Goal: Navigation & Orientation: Find specific page/section

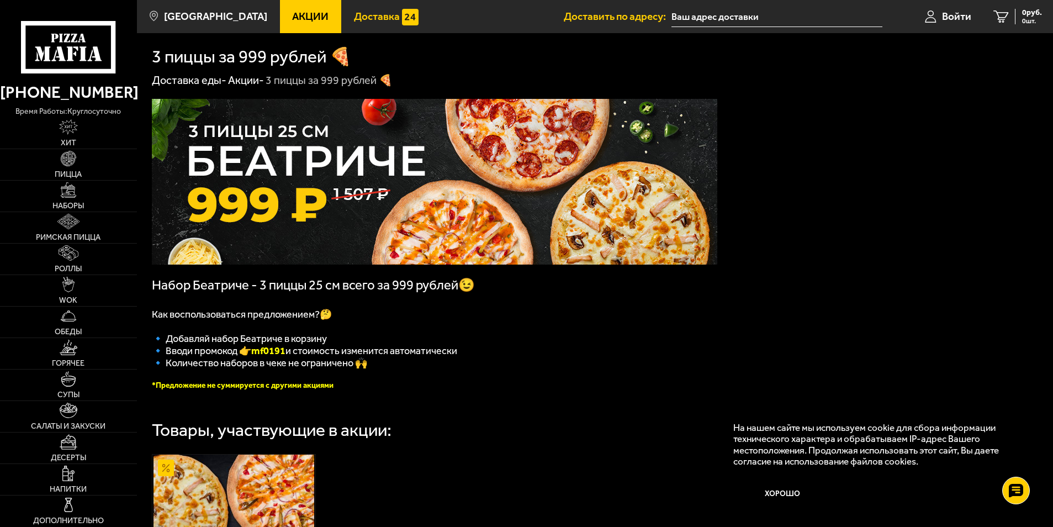
click at [368, 9] on link "Доставка" at bounding box center [386, 16] width 90 height 33
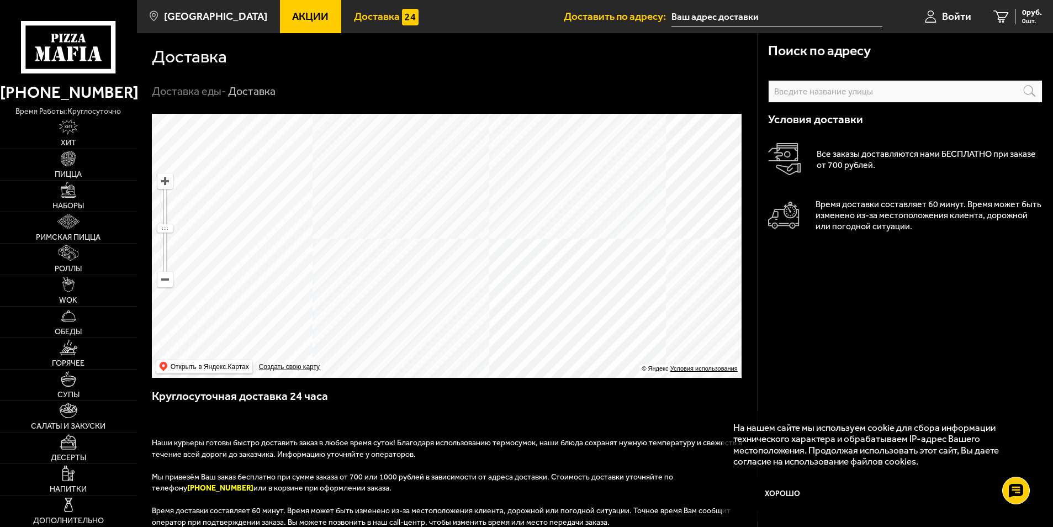
drag, startPoint x: 621, startPoint y: 229, endPoint x: 560, endPoint y: 302, distance: 94.5
click at [560, 302] on ymaps at bounding box center [447, 246] width 590 height 264
click at [538, 230] on ymaps at bounding box center [447, 246] width 590 height 264
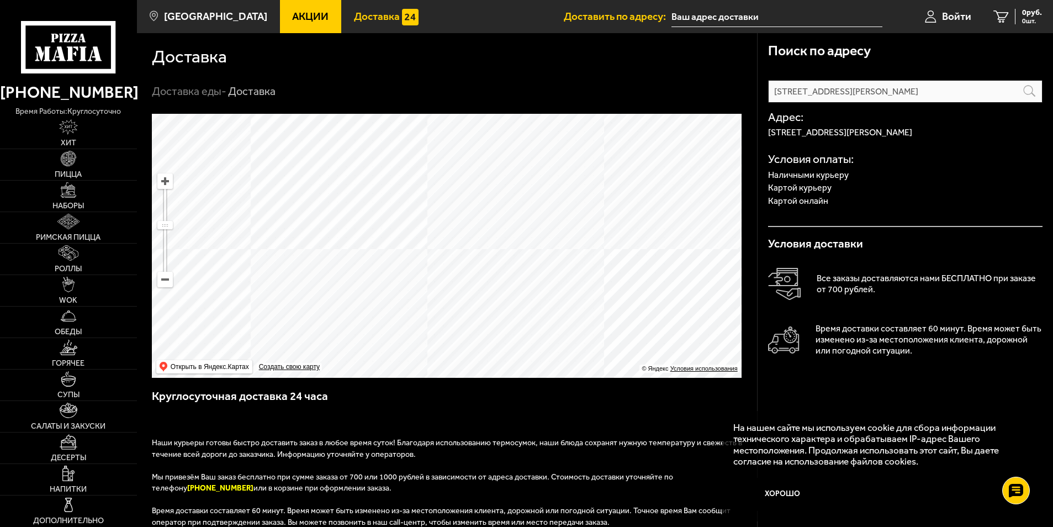
click at [842, 167] on div "Адрес: [STREET_ADDRESS][PERSON_NAME] Условия оплаты: Наличными курьеру Картой к…" at bounding box center [905, 165] width 275 height 124
click at [585, 319] on ymaps at bounding box center [447, 246] width 590 height 264
click at [484, 232] on ymaps at bounding box center [447, 246] width 590 height 264
type input "[STREET_ADDRESS]"
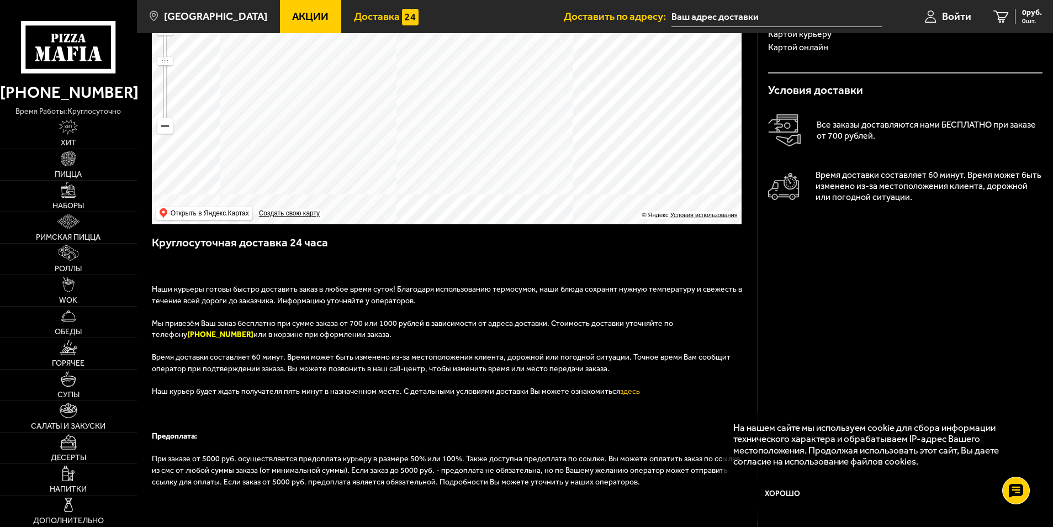
scroll to position [221, 0]
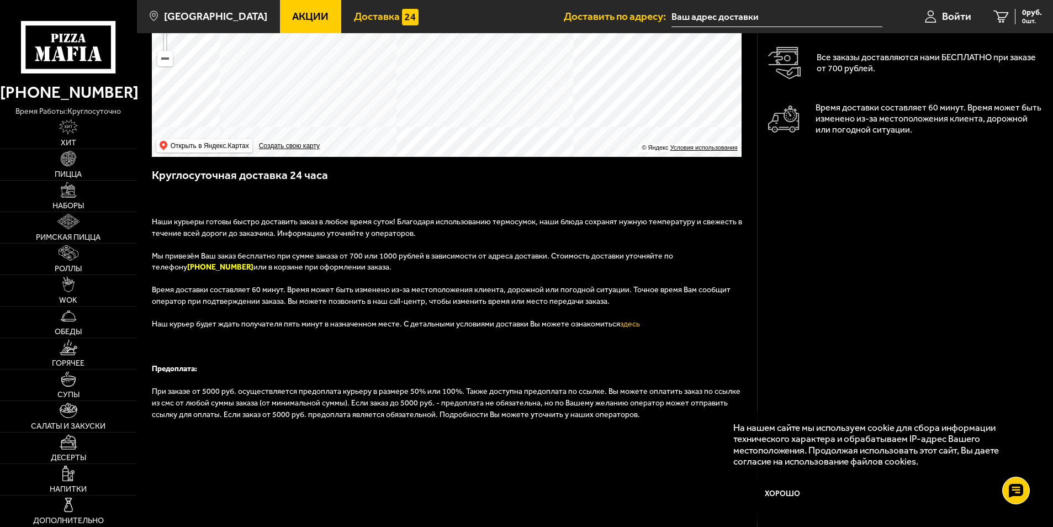
click at [70, 43] on icon at bounding box center [68, 47] width 95 height 52
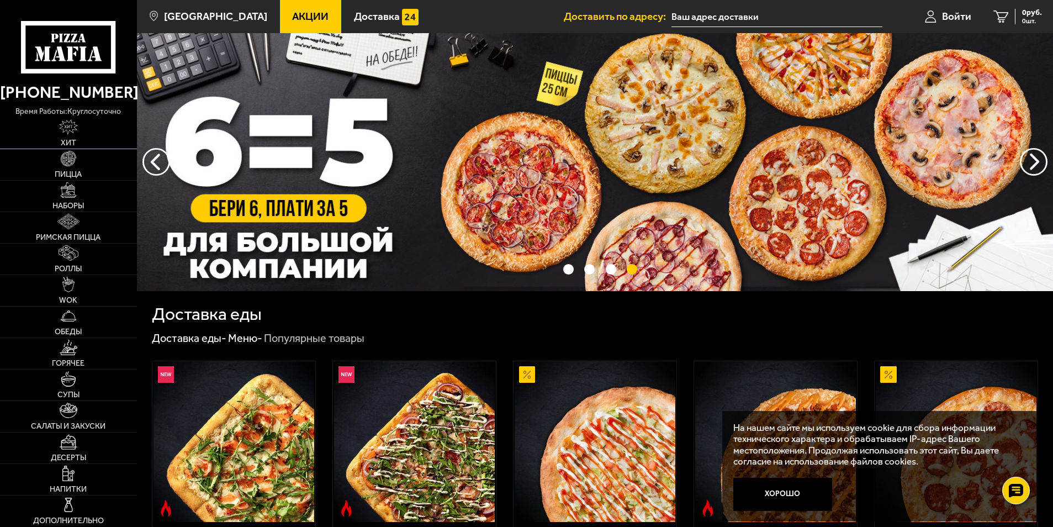
click at [60, 133] on img at bounding box center [68, 126] width 19 height 15
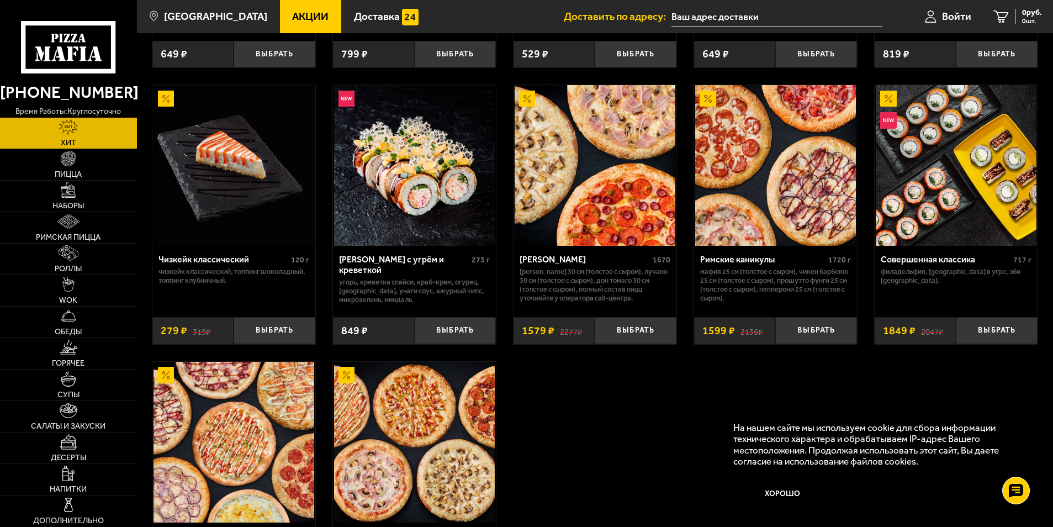
scroll to position [608, 0]
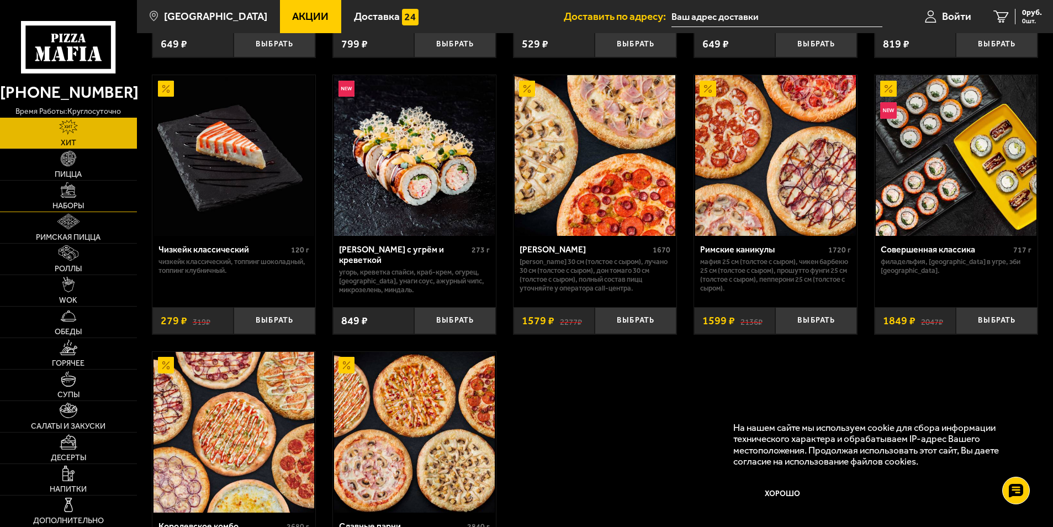
click at [65, 192] on img at bounding box center [68, 189] width 15 height 15
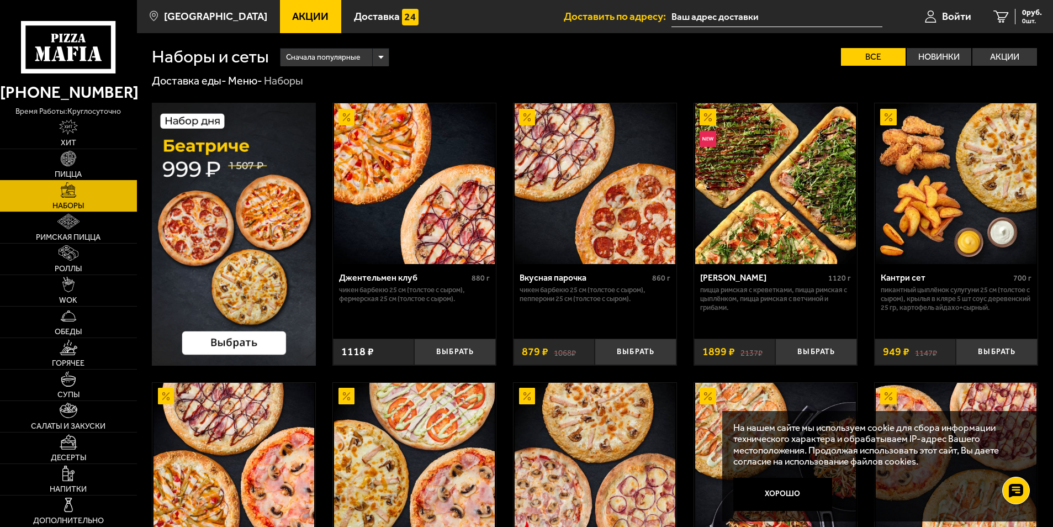
click at [76, 165] on img at bounding box center [68, 158] width 15 height 15
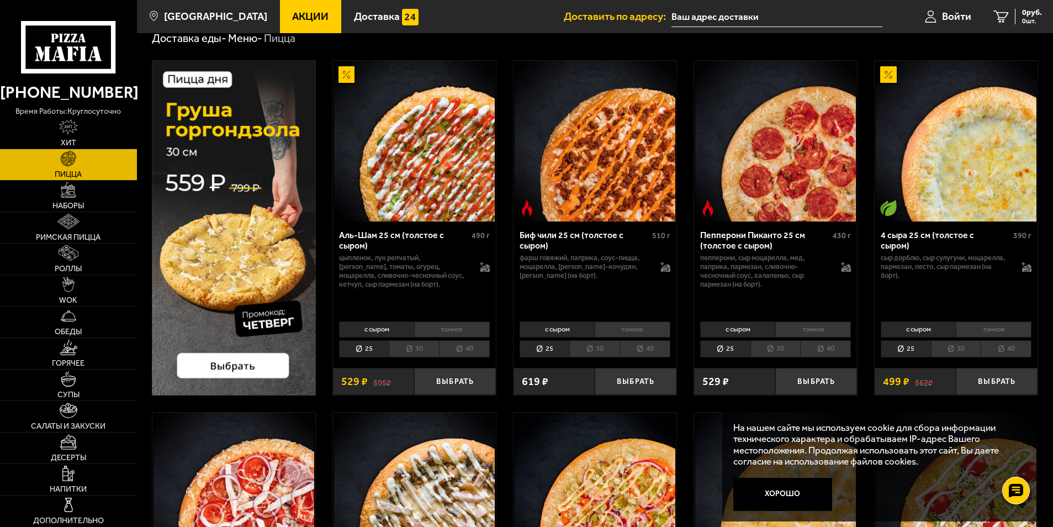
scroll to position [55, 0]
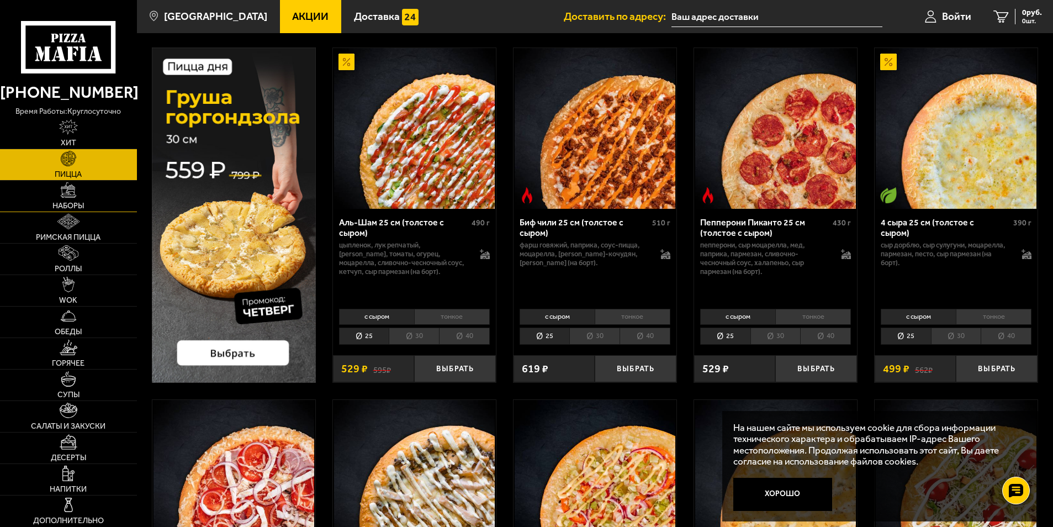
click at [51, 193] on link "Наборы" at bounding box center [68, 196] width 137 height 31
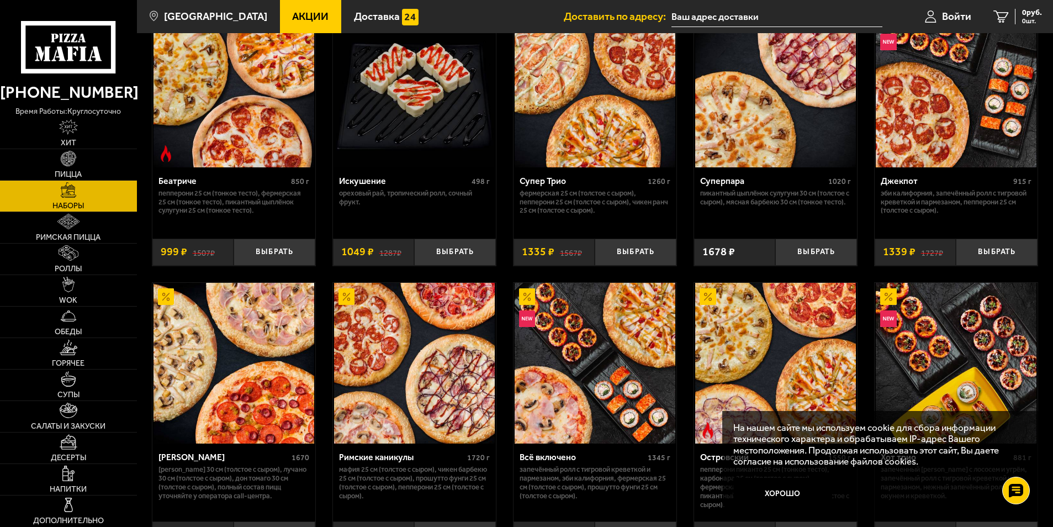
scroll to position [718, 0]
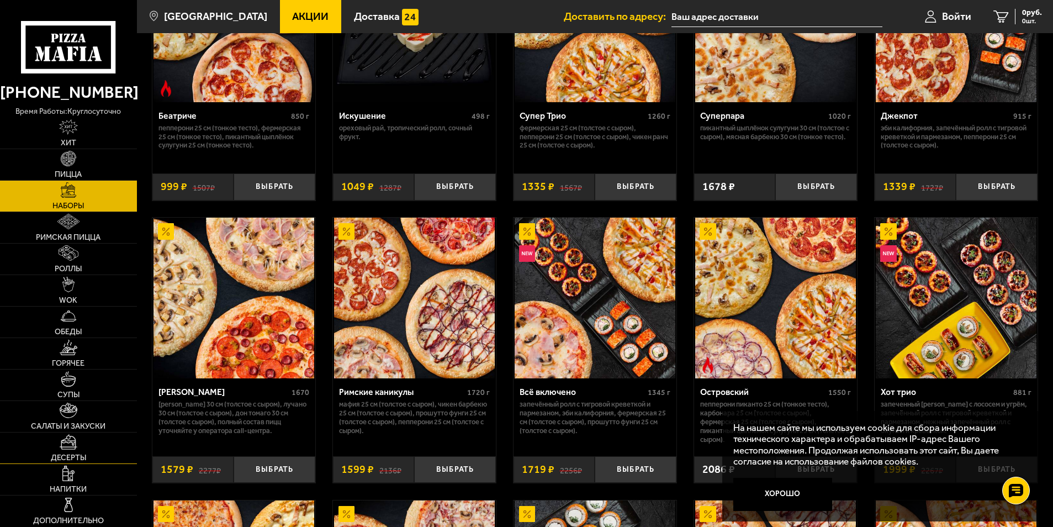
click at [50, 443] on link "Десерты" at bounding box center [68, 447] width 137 height 31
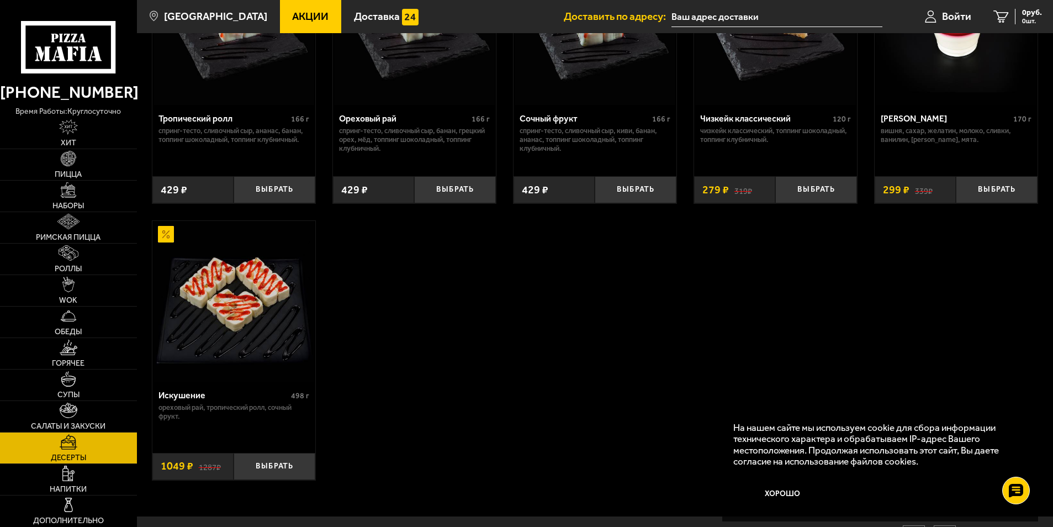
scroll to position [331, 0]
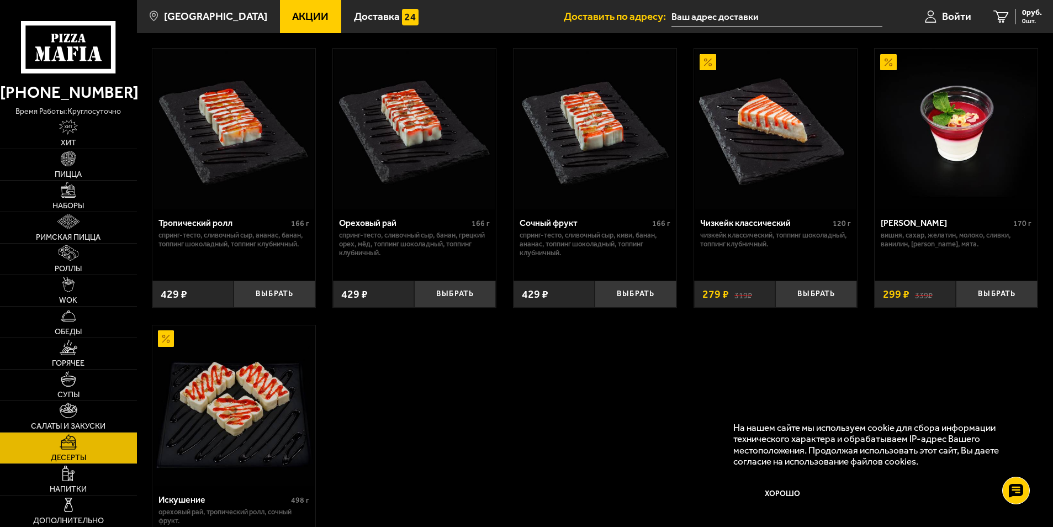
click at [800, 138] on img at bounding box center [775, 129] width 161 height 161
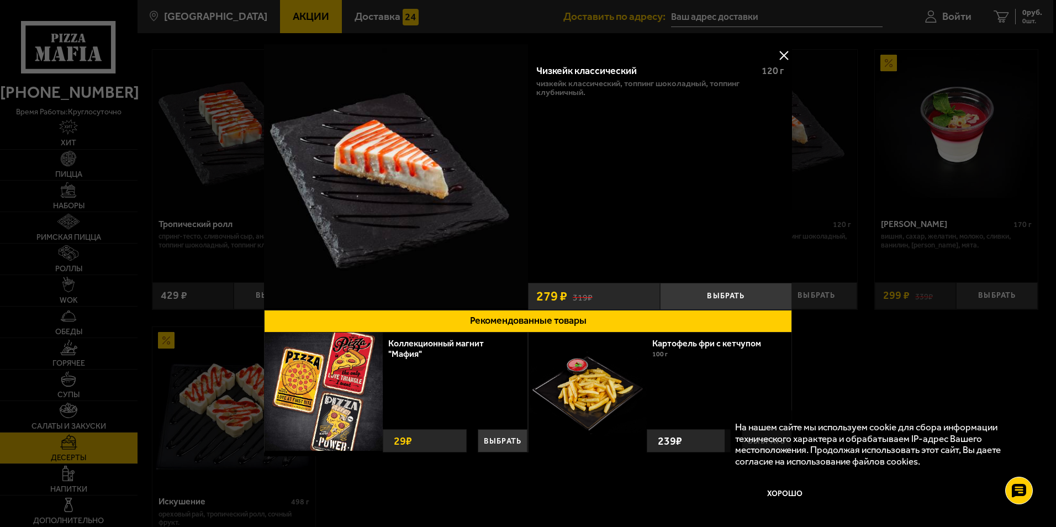
click at [667, 84] on p "Чизкейк классический, топпинг шоколадный, топпинг клубничный." at bounding box center [659, 89] width 247 height 18
click at [788, 55] on button at bounding box center [783, 55] width 17 height 17
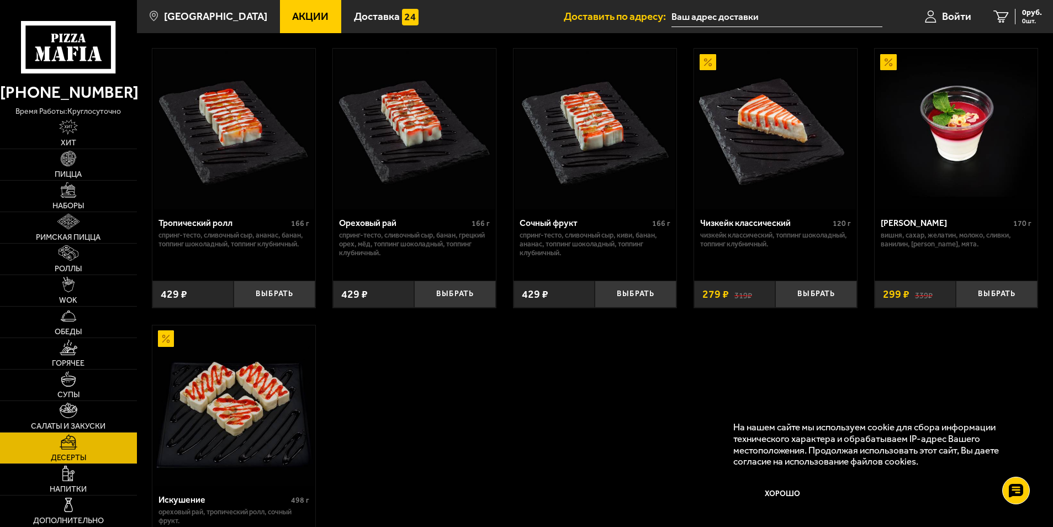
scroll to position [499, 0]
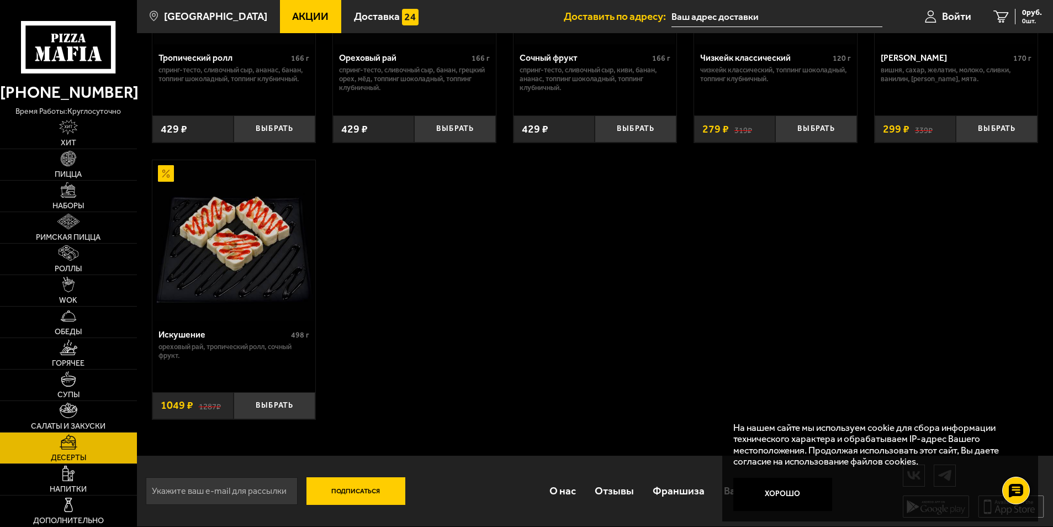
click at [808, 488] on button "Хорошо" at bounding box center [782, 494] width 99 height 33
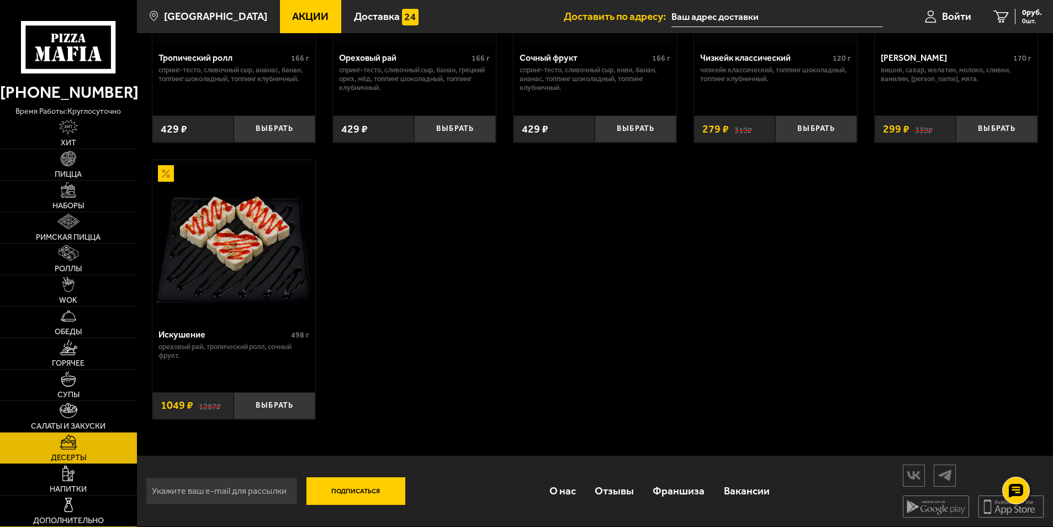
click at [79, 502] on link "Дополнительно" at bounding box center [68, 510] width 137 height 31
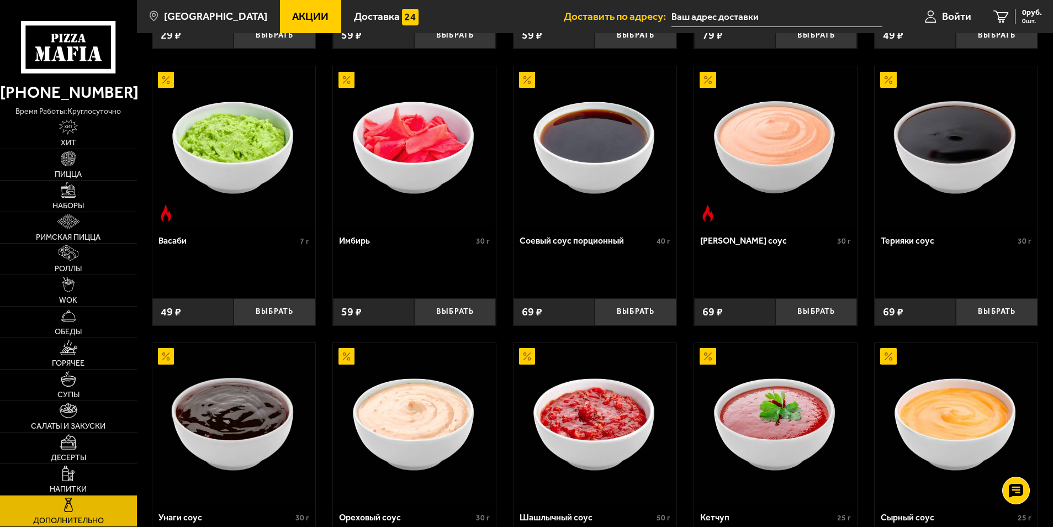
scroll to position [331, 0]
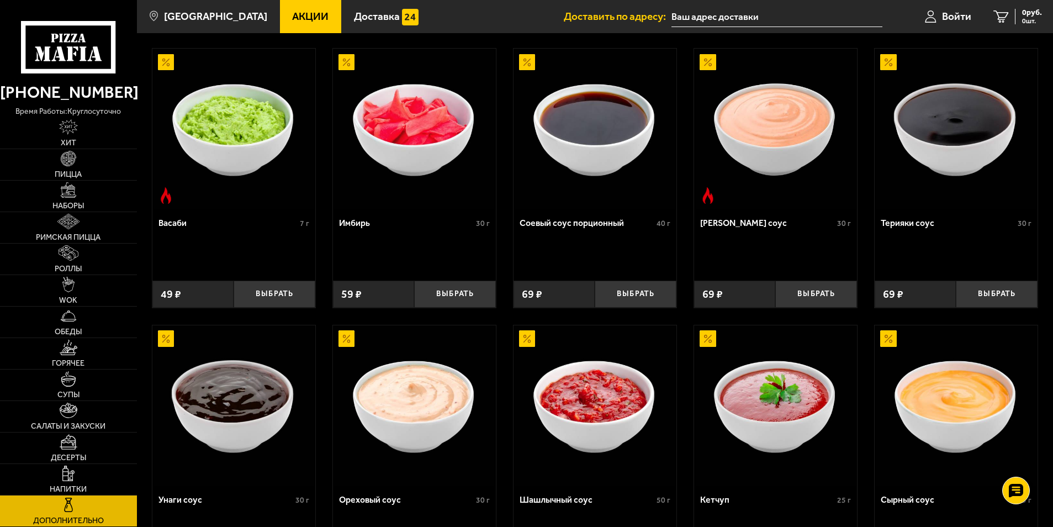
click at [91, 38] on icon at bounding box center [68, 47] width 95 height 52
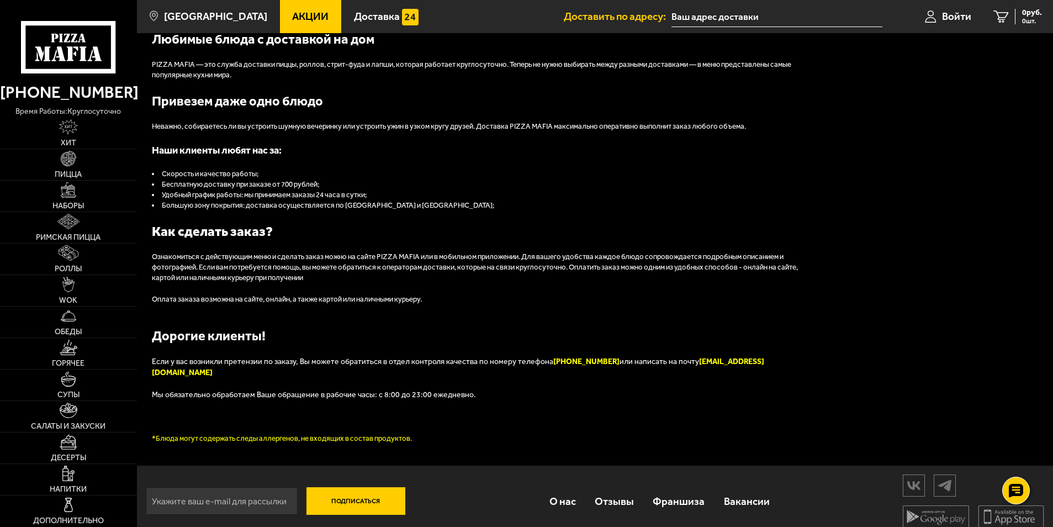
scroll to position [1225, 0]
click at [557, 499] on link "О нас" at bounding box center [562, 501] width 45 height 36
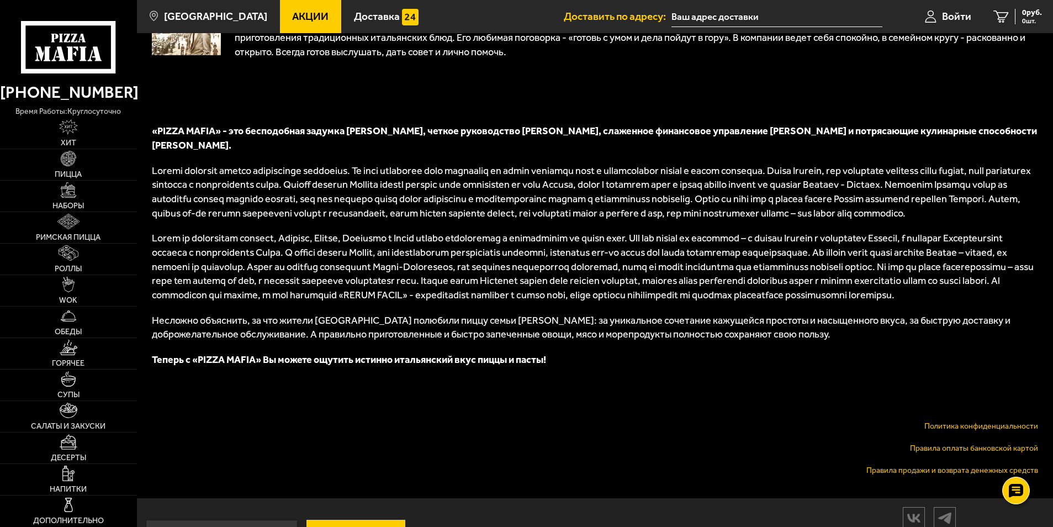
scroll to position [458, 0]
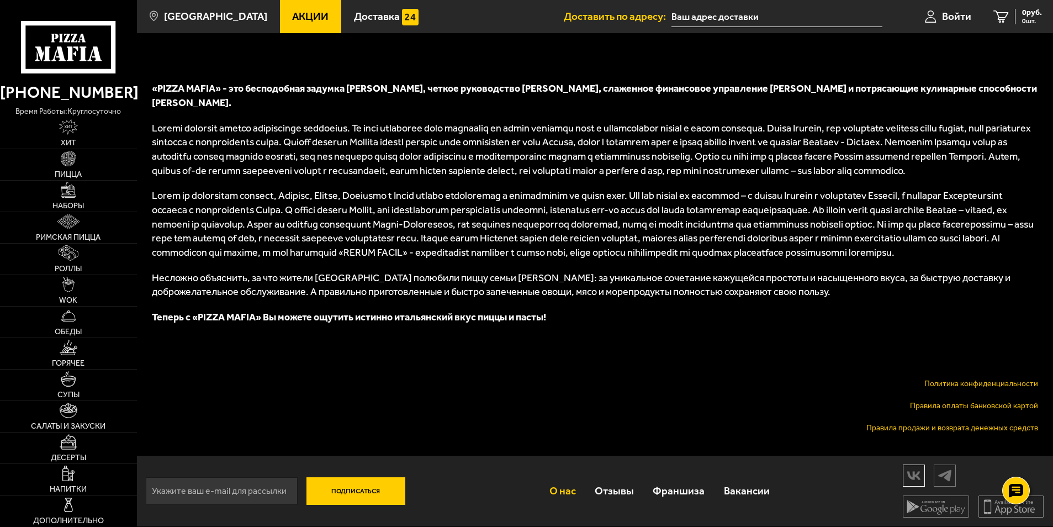
click at [919, 472] on img at bounding box center [914, 475] width 21 height 19
click at [746, 497] on link "Вакансии" at bounding box center [747, 491] width 65 height 36
